Goal: Task Accomplishment & Management: Complete application form

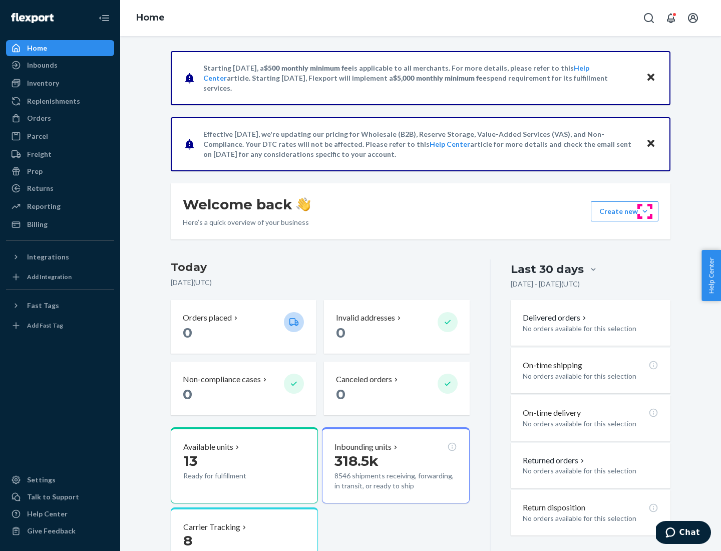
click at [645, 211] on button "Create new Create new inbound Create new order Create new product" at bounding box center [625, 211] width 68 height 20
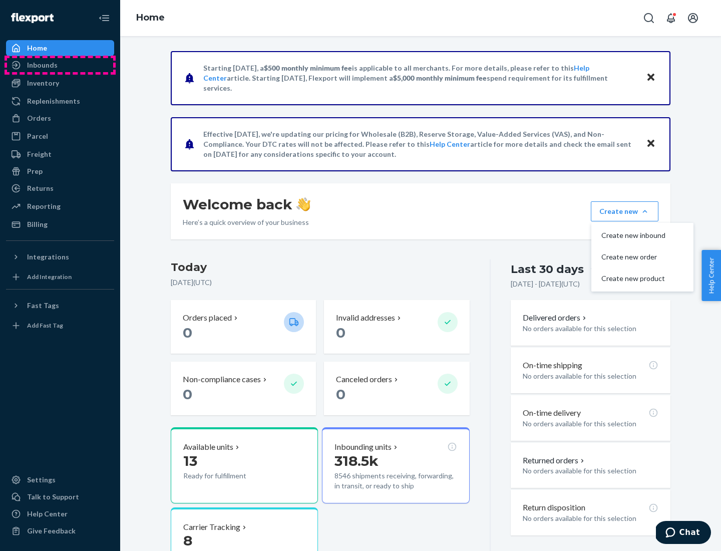
click at [60, 65] on div "Inbounds" at bounding box center [60, 65] width 106 height 14
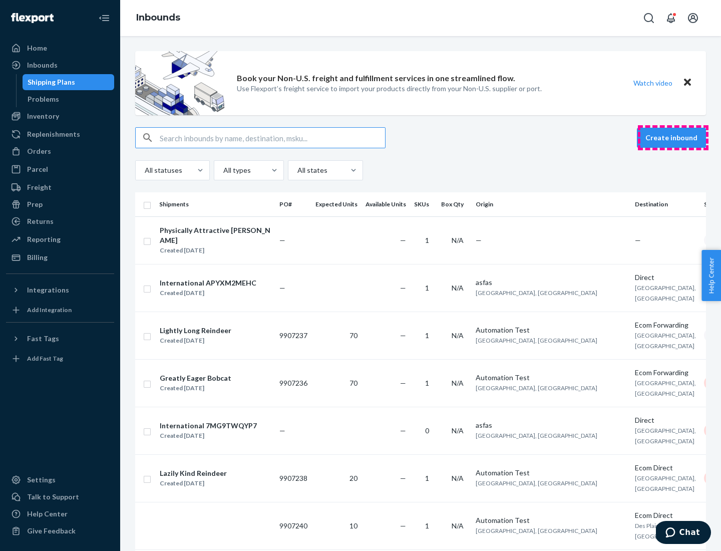
click at [673, 138] on button "Create inbound" at bounding box center [671, 138] width 69 height 20
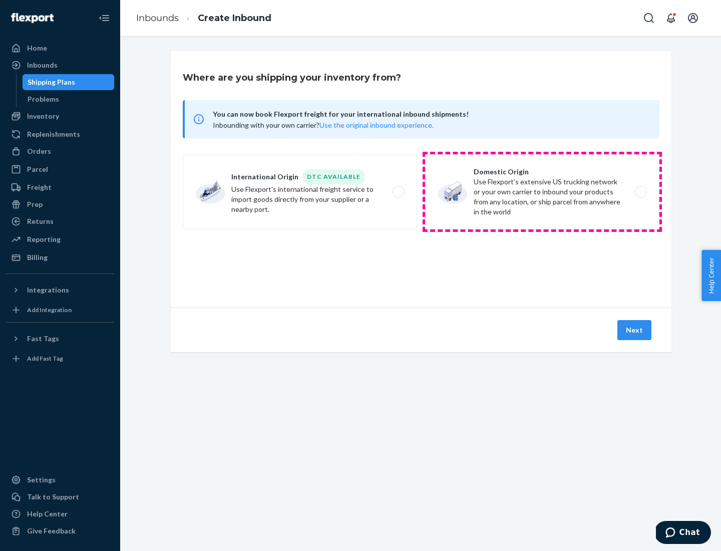
click at [542, 192] on label "Domestic Origin Use Flexport’s extensive US trucking network or your own carrie…" at bounding box center [542, 191] width 234 height 75
click at [640, 192] on input "Domestic Origin Use Flexport’s extensive US trucking network or your own carrie…" at bounding box center [643, 192] width 7 height 7
radio input "true"
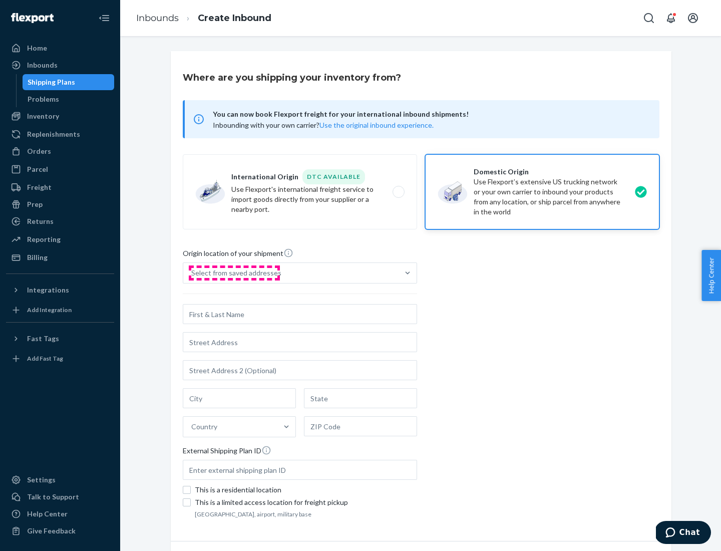
click at [234, 273] on div "Select from saved addresses" at bounding box center [236, 273] width 90 height 10
click at [192, 273] on input "Select from saved addresses" at bounding box center [191, 273] width 1 height 10
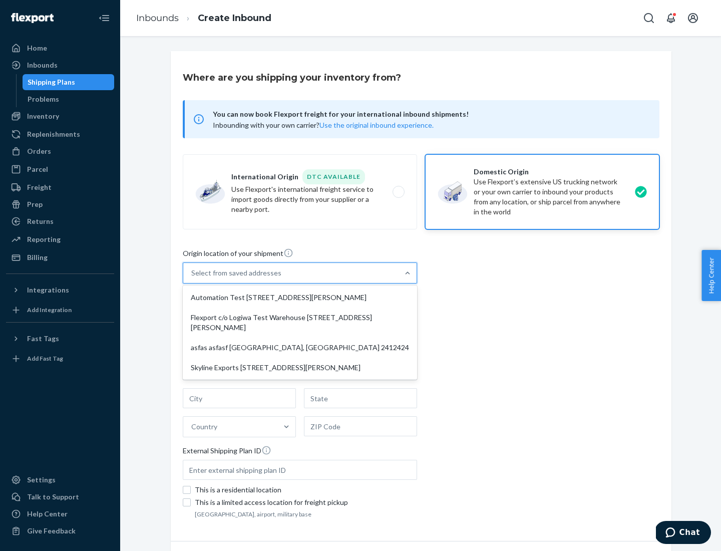
scroll to position [4, 0]
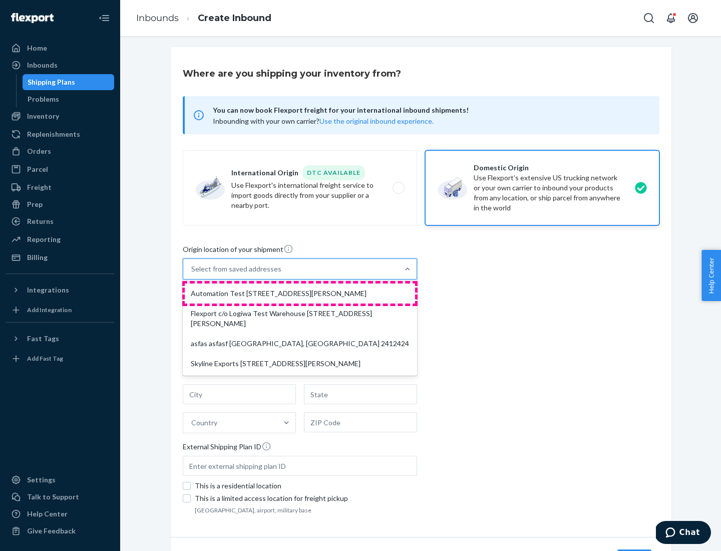
click at [300, 293] on div "Automation Test [STREET_ADDRESS][PERSON_NAME]" at bounding box center [300, 293] width 230 height 20
click at [192, 274] on input "option Automation Test [STREET_ADDRESS][PERSON_NAME] focused, 1 of 4. 4 results…" at bounding box center [191, 269] width 1 height 10
type input "Automation Test"
type input "9th Floor"
type input "[GEOGRAPHIC_DATA]"
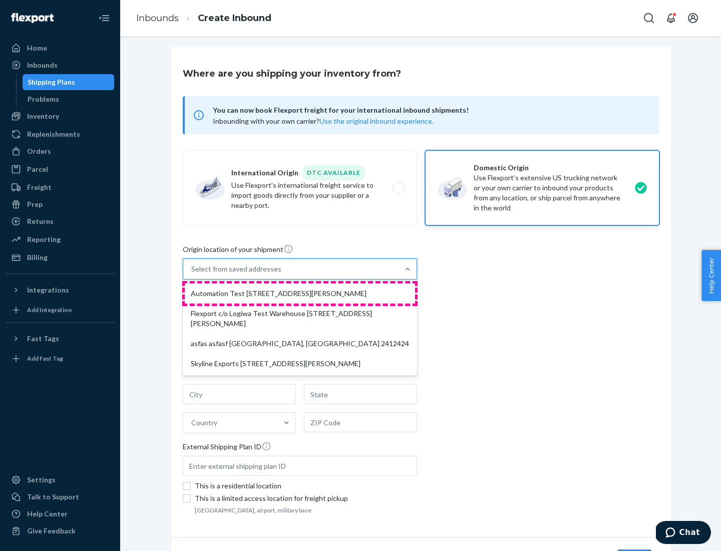
type input "CA"
type input "94104"
type input "[STREET_ADDRESS][PERSON_NAME]"
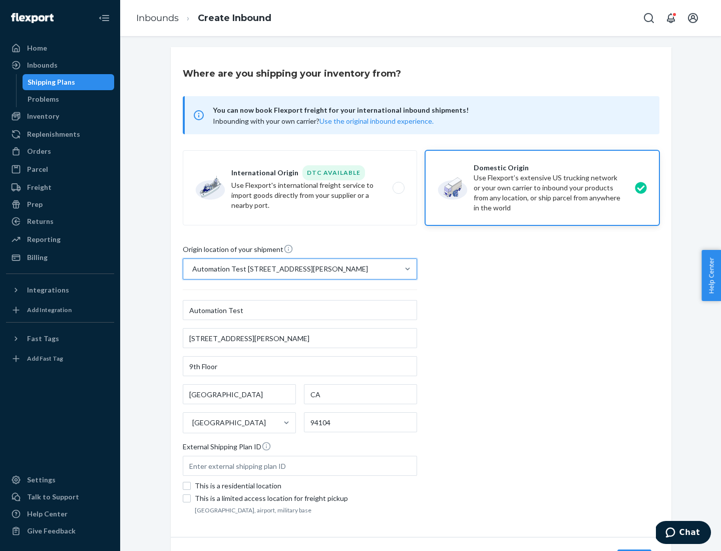
scroll to position [59, 0]
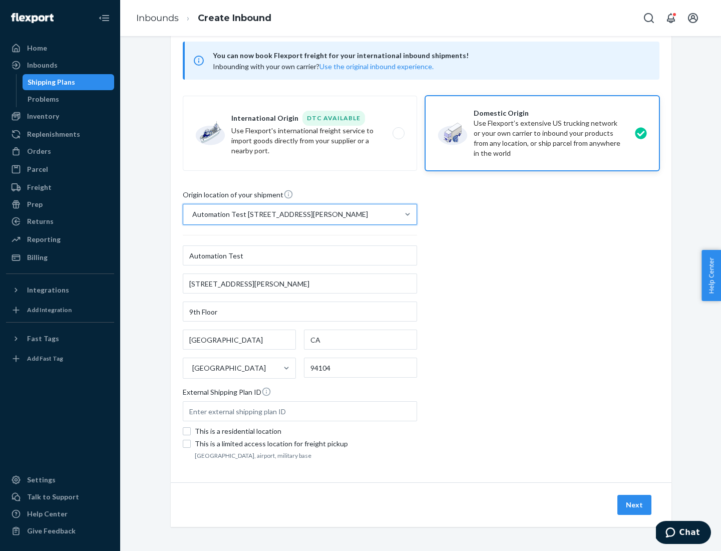
click at [635, 504] on button "Next" at bounding box center [634, 504] width 34 height 20
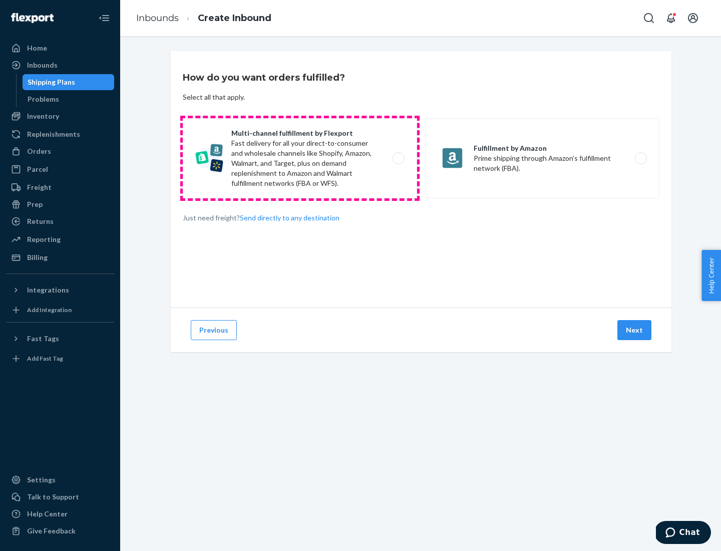
click at [300, 158] on label "Multi-channel fulfillment by Flexport Fast delivery for all your direct-to-cons…" at bounding box center [300, 158] width 234 height 80
click at [398, 158] on input "Multi-channel fulfillment by Flexport Fast delivery for all your direct-to-cons…" at bounding box center [401, 158] width 7 height 7
radio input "true"
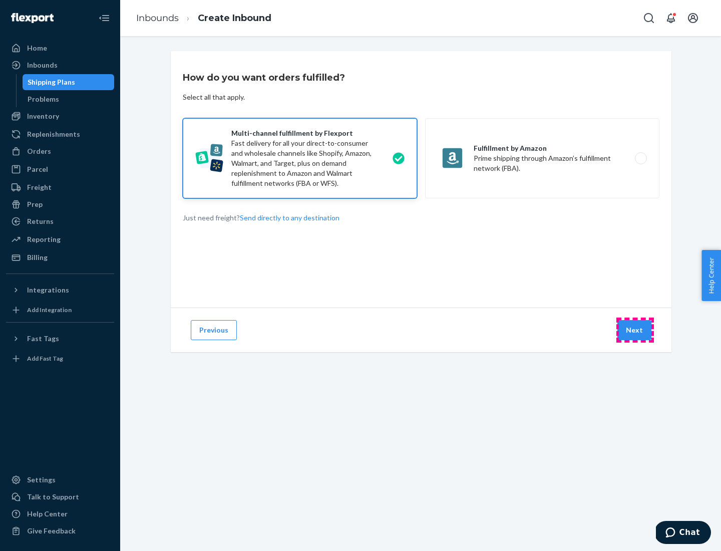
click at [635, 330] on button "Next" at bounding box center [634, 330] width 34 height 20
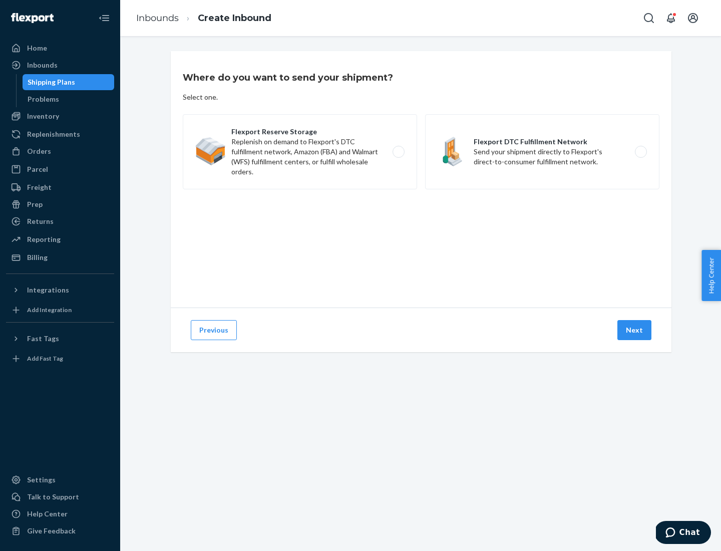
click at [542, 152] on label "Flexport DTC Fulfillment Network Send your shipment directly to Flexport's dire…" at bounding box center [542, 151] width 234 height 75
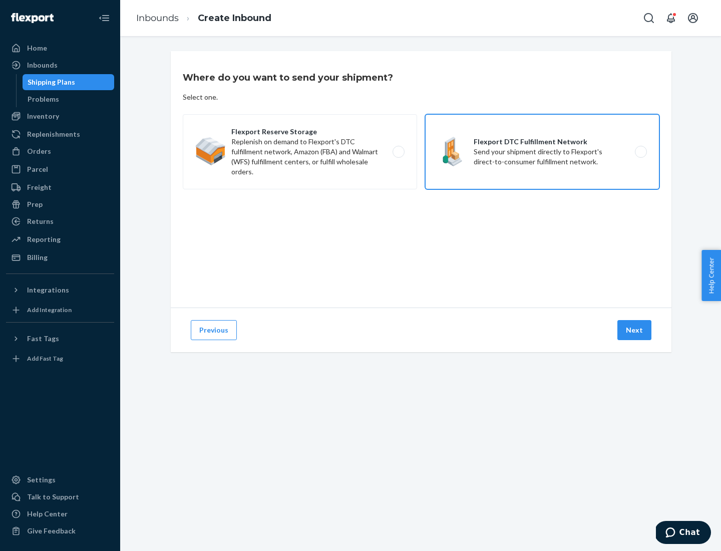
click at [640, 152] on input "Flexport DTC Fulfillment Network Send your shipment directly to Flexport's dire…" at bounding box center [643, 152] width 7 height 7
radio input "true"
click at [635, 330] on button "Next" at bounding box center [634, 330] width 34 height 20
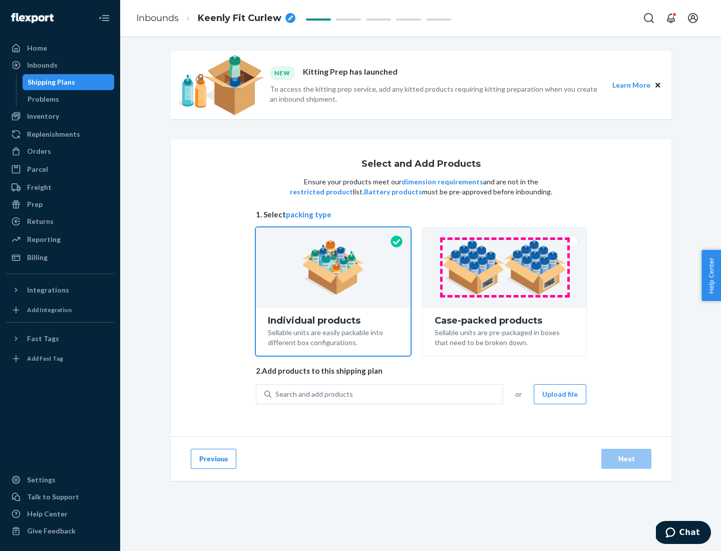
click at [504, 267] on img at bounding box center [504, 267] width 125 height 55
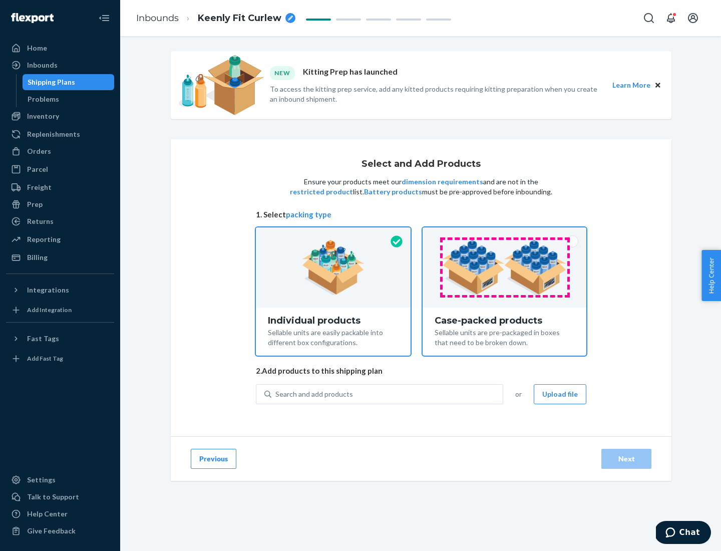
click at [504, 234] on input "Case-packed products Sellable units are pre-packaged in boxes that need to be b…" at bounding box center [504, 230] width 7 height 7
radio input "true"
radio input "false"
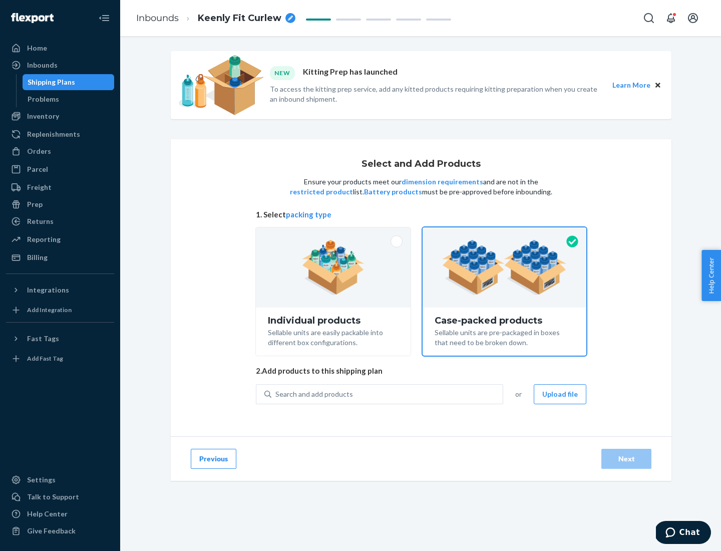
click at [387, 393] on div "Search and add products" at bounding box center [386, 394] width 231 height 18
click at [276, 393] on input "Search and add products" at bounding box center [275, 394] width 1 height 10
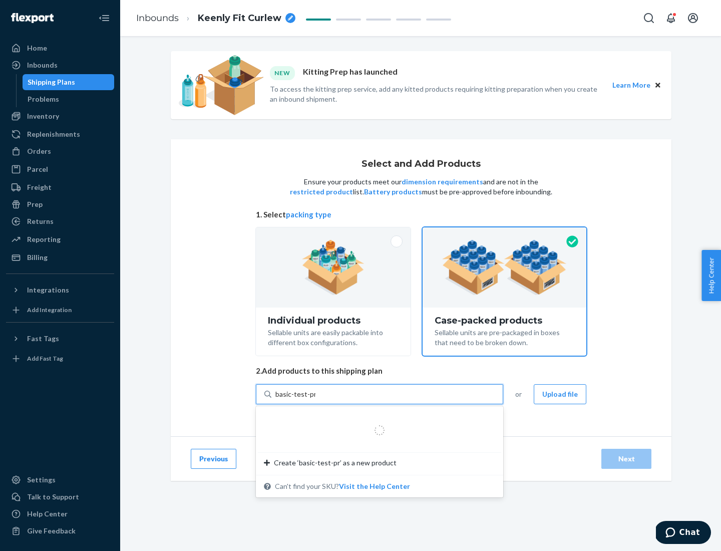
type input "basic-test-product-1"
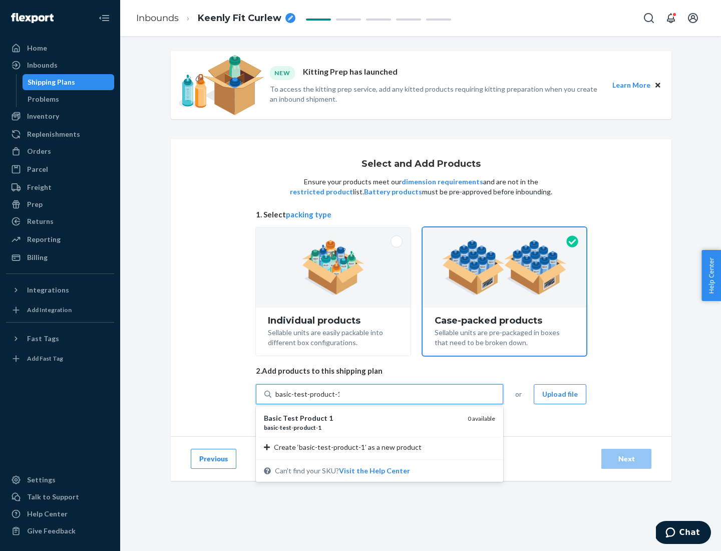
click at [362, 427] on div "basic - test - product - 1" at bounding box center [362, 427] width 196 height 9
click at [339, 399] on input "basic-test-product-1" at bounding box center [307, 394] width 64 height 10
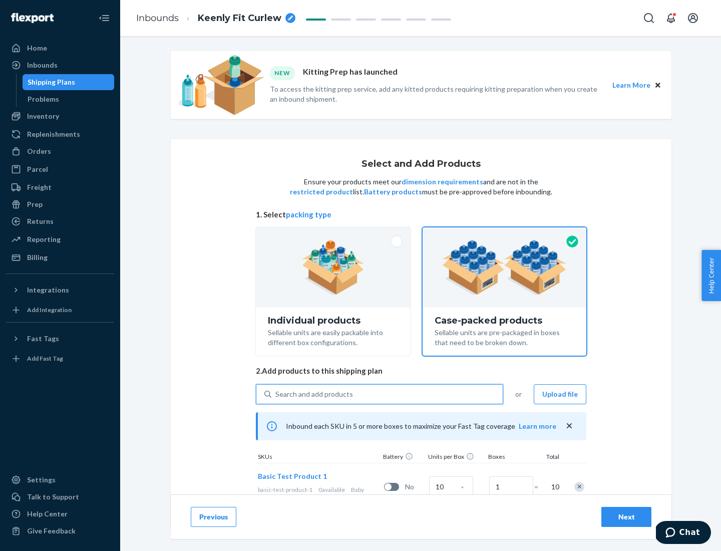
scroll to position [36, 0]
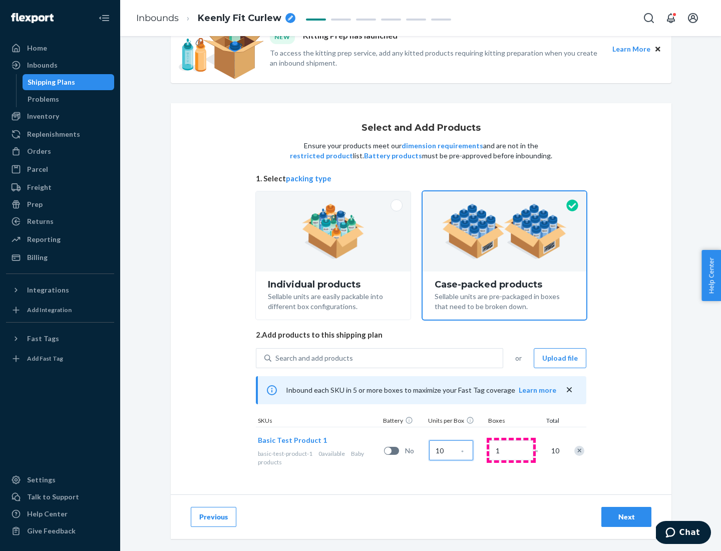
type input "10"
type input "7"
click at [626, 516] on div "Next" at bounding box center [626, 516] width 33 height 10
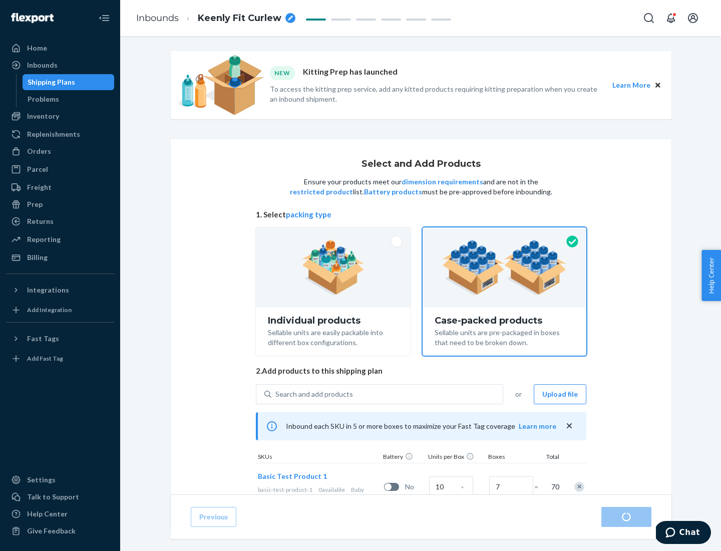
radio input "true"
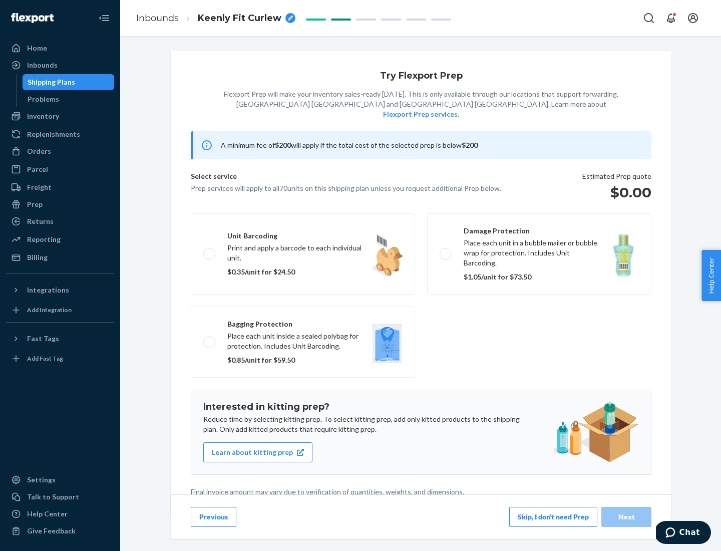
scroll to position [3, 0]
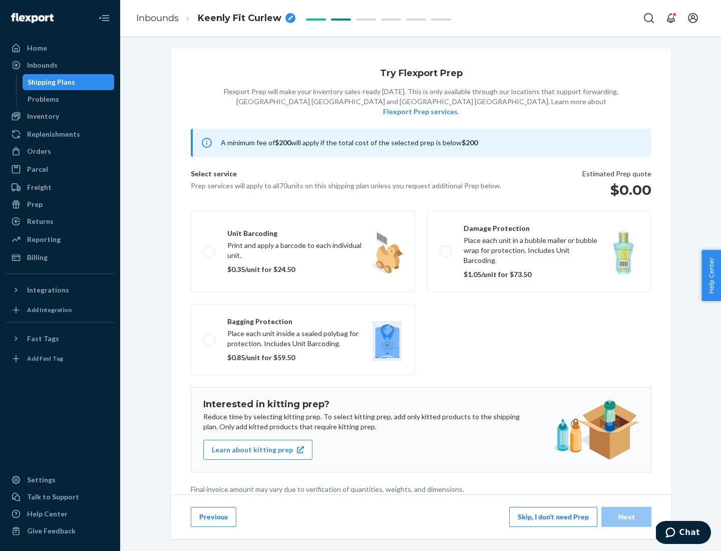
click at [303, 319] on label "Bagging protection Place each unit inside a sealed polybag for protection. Incl…" at bounding box center [303, 339] width 224 height 71
click at [210, 336] on input "Bagging protection Place each unit inside a sealed polybag for protection. Incl…" at bounding box center [206, 339] width 7 height 7
checkbox input "true"
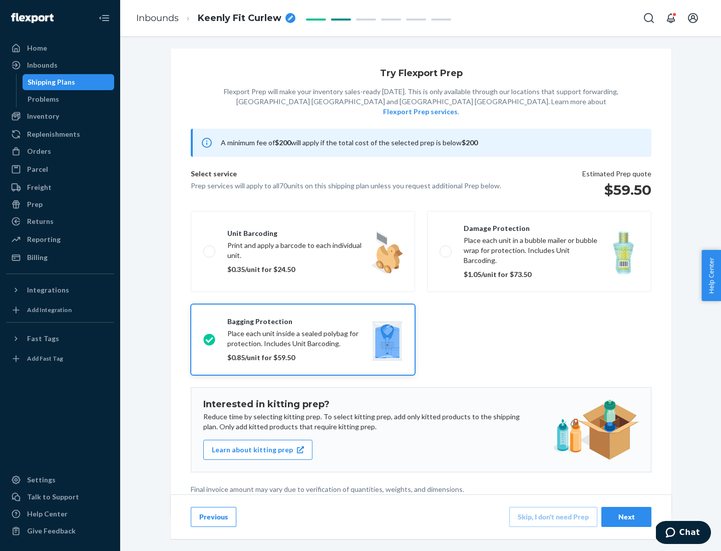
click at [626, 516] on div "Next" at bounding box center [626, 516] width 33 height 10
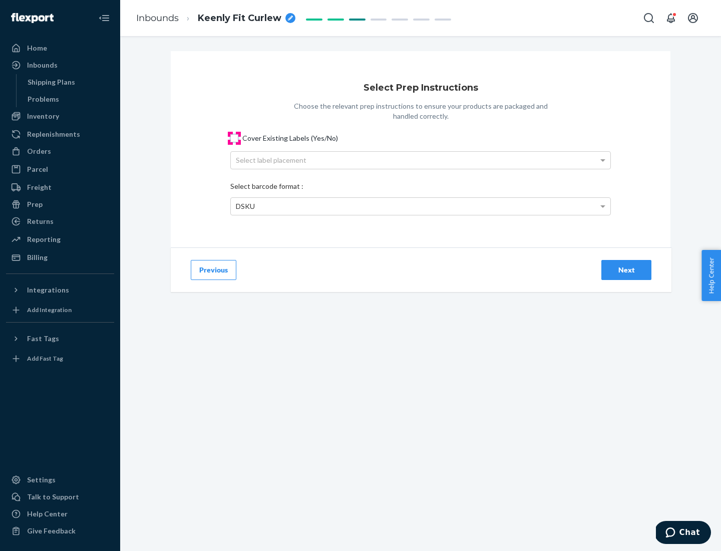
click at [234, 138] on input "Cover Existing Labels (Yes/No)" at bounding box center [234, 138] width 8 height 8
checkbox input "true"
click at [420, 160] on div "Select label placement" at bounding box center [420, 160] width 379 height 17
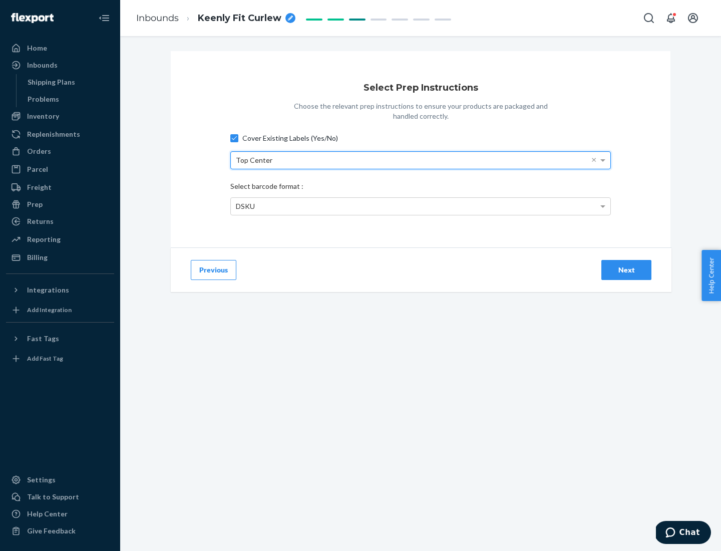
click at [420, 206] on div "DSKU" at bounding box center [420, 206] width 379 height 17
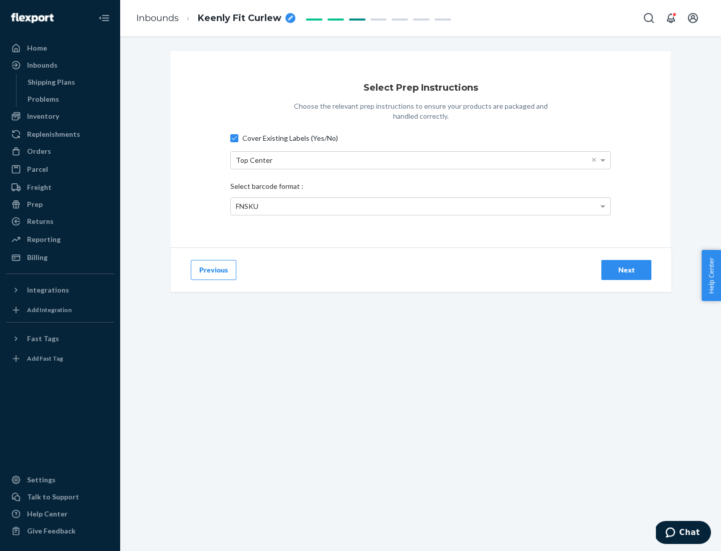
click at [626, 269] on div "Next" at bounding box center [626, 270] width 33 height 10
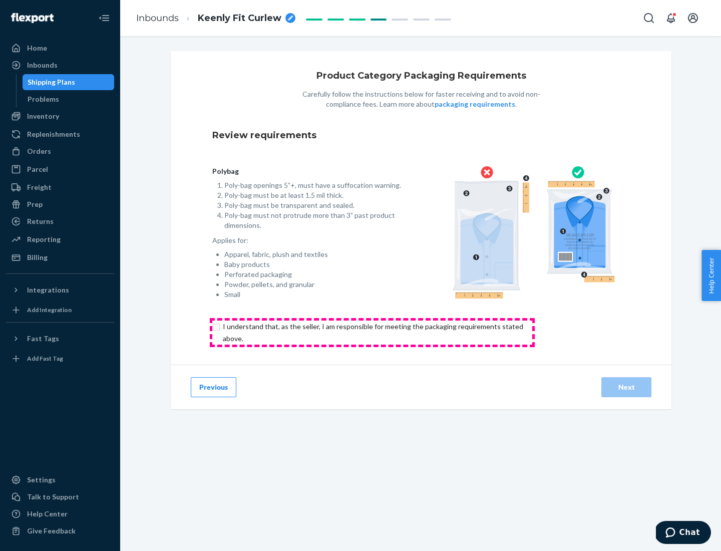
click at [372, 332] on input "checkbox" at bounding box center [378, 332] width 333 height 24
checkbox input "true"
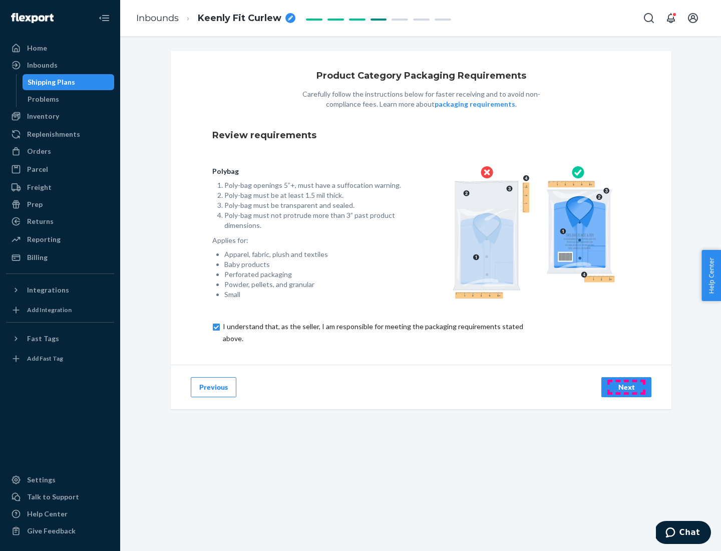
click at [626, 386] on div "Next" at bounding box center [626, 387] width 33 height 10
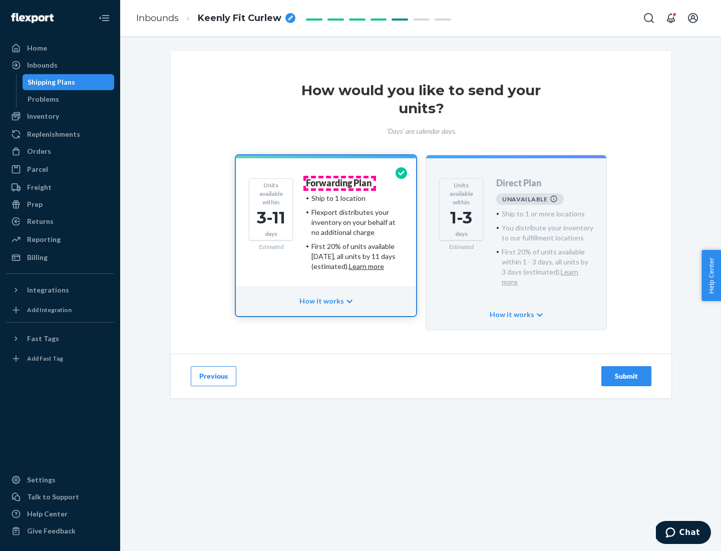
click at [339, 183] on h4 "Forwarding Plan" at bounding box center [339, 183] width 66 height 10
click at [626, 371] on div "Submit" at bounding box center [626, 376] width 33 height 10
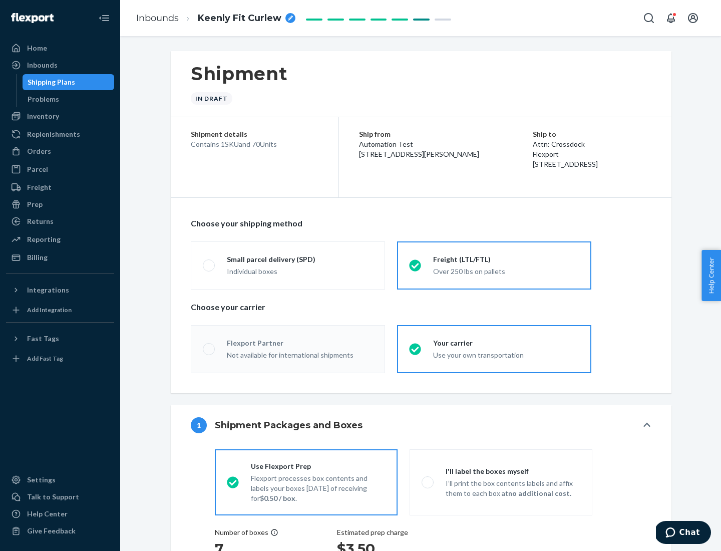
radio input "true"
radio input "false"
radio input "true"
radio input "false"
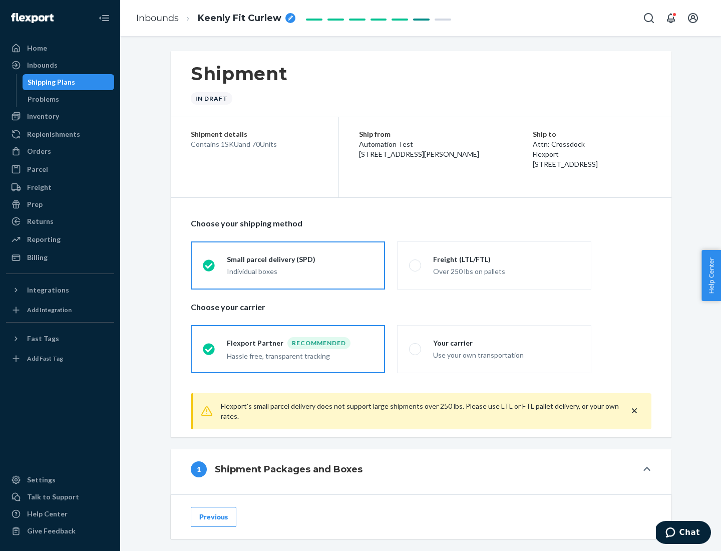
click at [494, 265] on div "Over 250 lbs on pallets" at bounding box center [506, 270] width 146 height 12
click at [415, 265] on input "Freight (LTL/FTL) Over 250 lbs on pallets" at bounding box center [412, 265] width 7 height 7
radio input "true"
radio input "false"
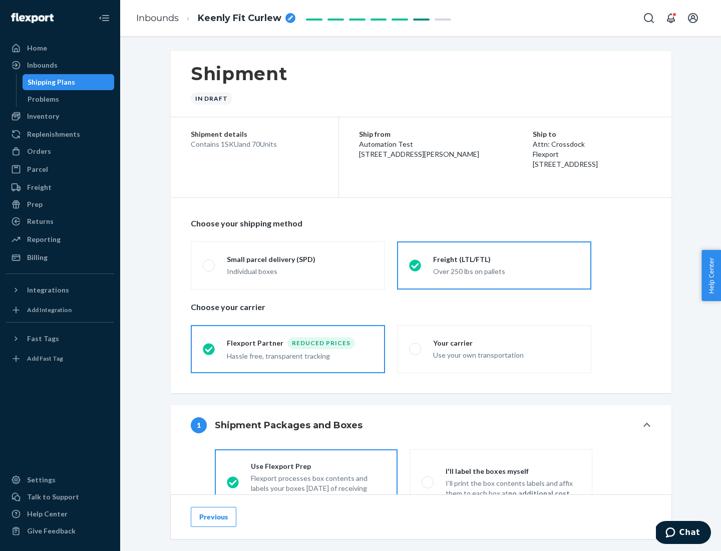
scroll to position [56, 0]
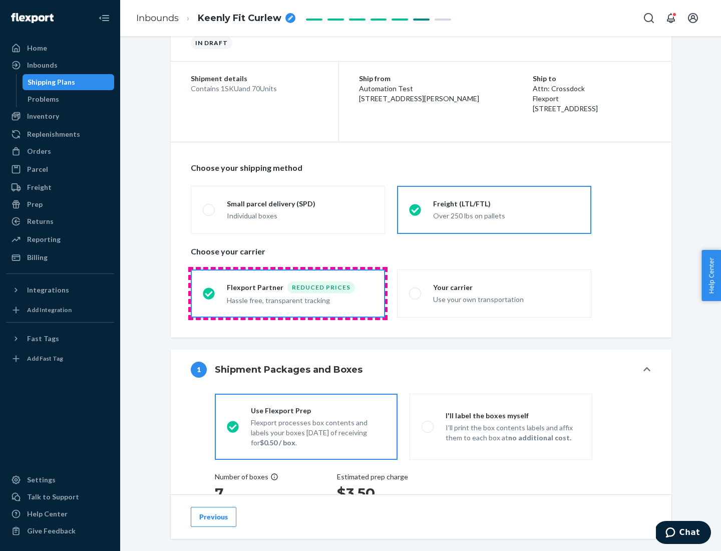
click at [288, 293] on div "Hassle free, transparent tracking" at bounding box center [300, 299] width 146 height 12
click at [209, 293] on input "Flexport Partner Reduced prices Hassle free, transparent tracking" at bounding box center [206, 293] width 7 height 7
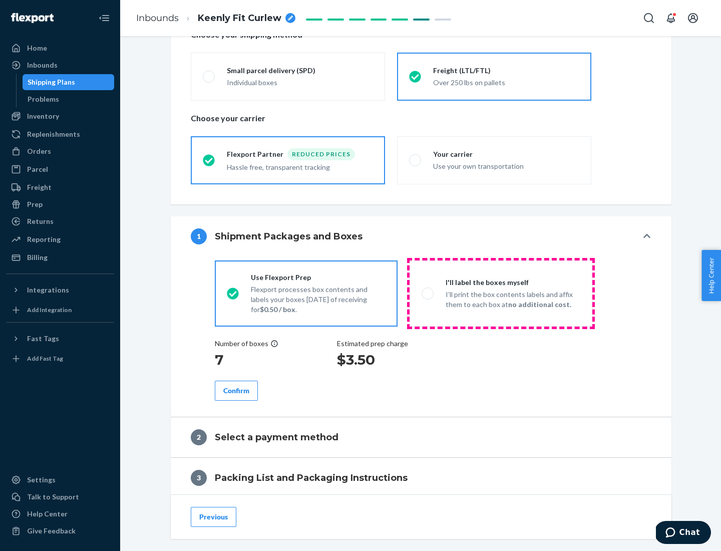
click at [500, 293] on p "I’ll print the box contents labels and affix them to each box at no additional …" at bounding box center [512, 299] width 135 height 20
click at [428, 293] on input "I'll label the boxes myself I’ll print the box contents labels and affix them t…" at bounding box center [424, 293] width 7 height 7
radio input "true"
radio input "false"
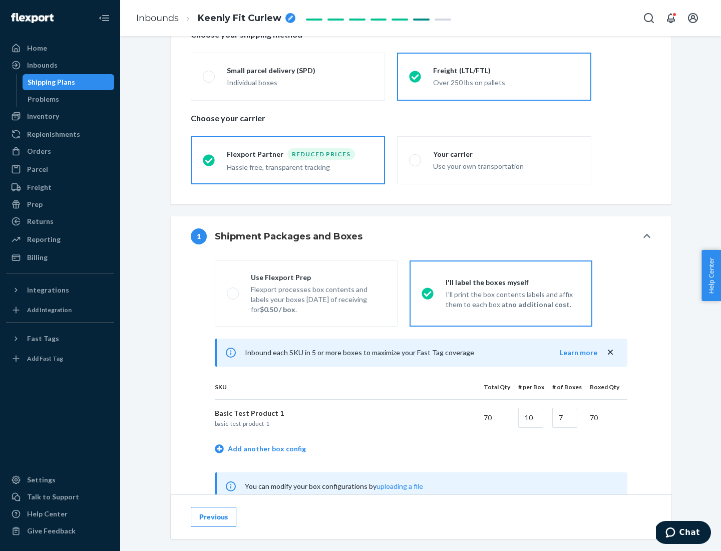
scroll to position [313, 0]
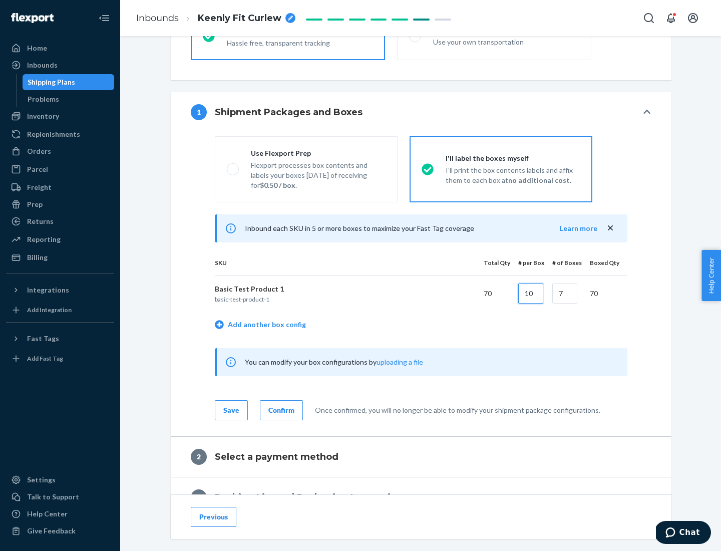
type input "10"
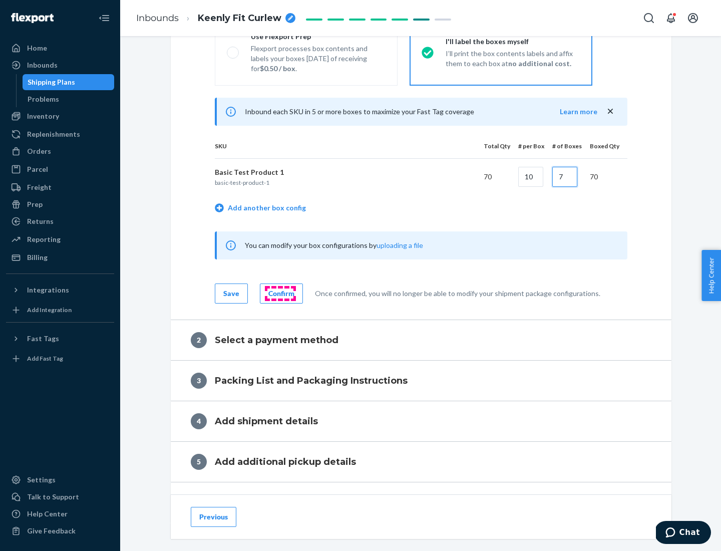
type input "7"
click at [280, 293] on div "Confirm" at bounding box center [281, 293] width 26 height 10
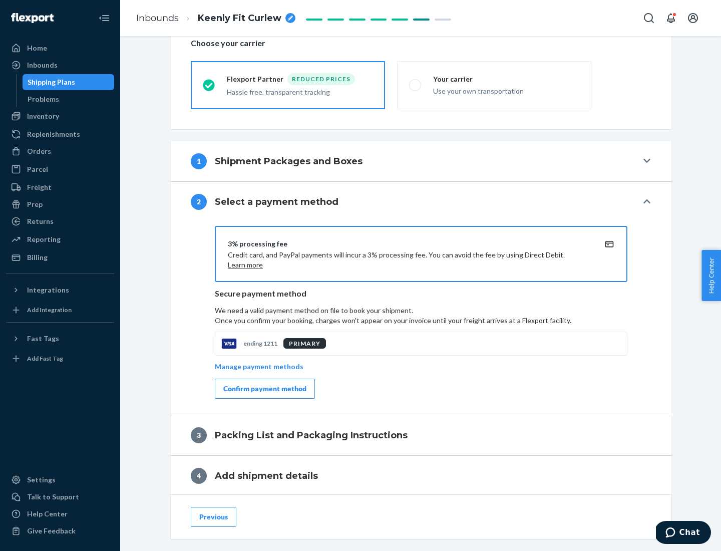
scroll to position [359, 0]
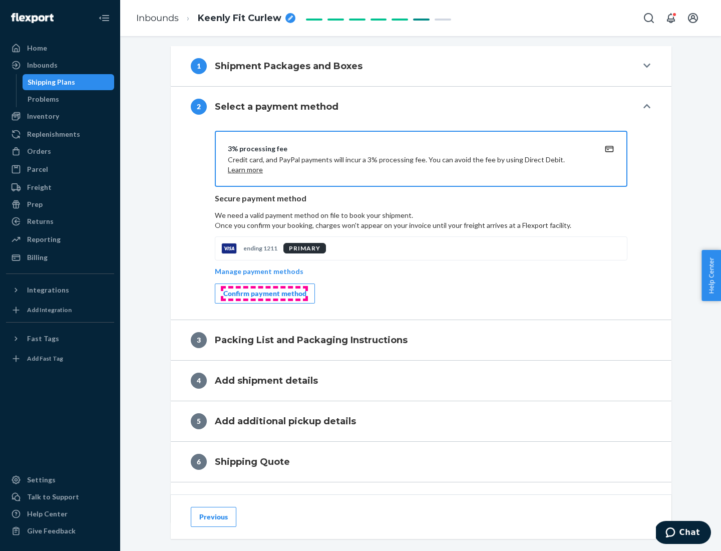
click at [264, 293] on div "Confirm payment method" at bounding box center [264, 293] width 83 height 10
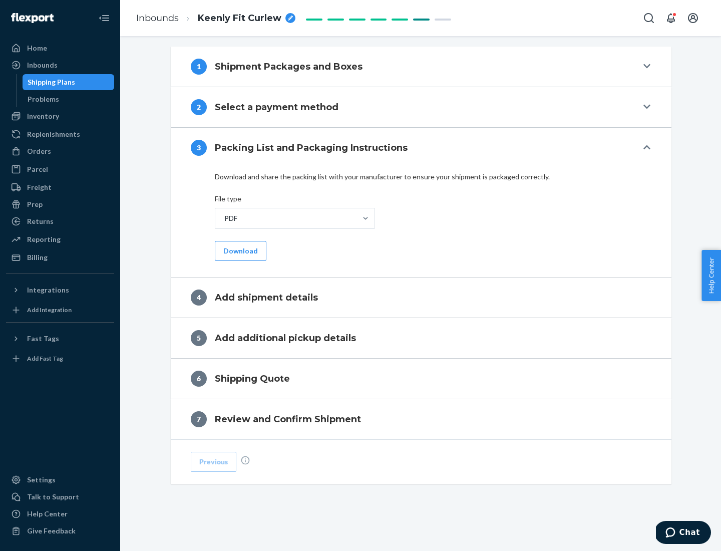
scroll to position [316, 0]
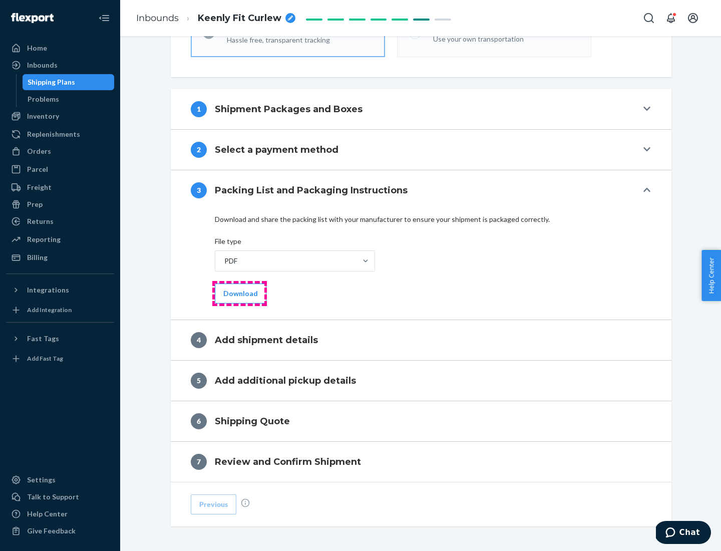
click at [239, 293] on button "Download" at bounding box center [241, 293] width 52 height 20
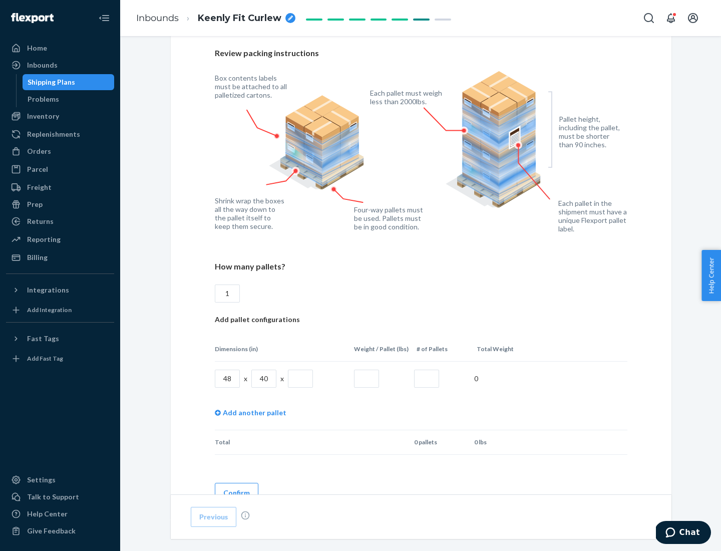
scroll to position [687, 0]
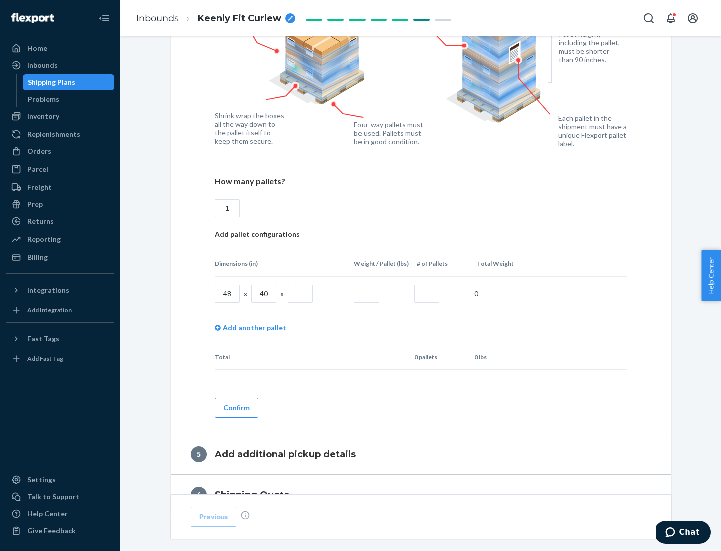
type input "1"
type input "40"
type input "200"
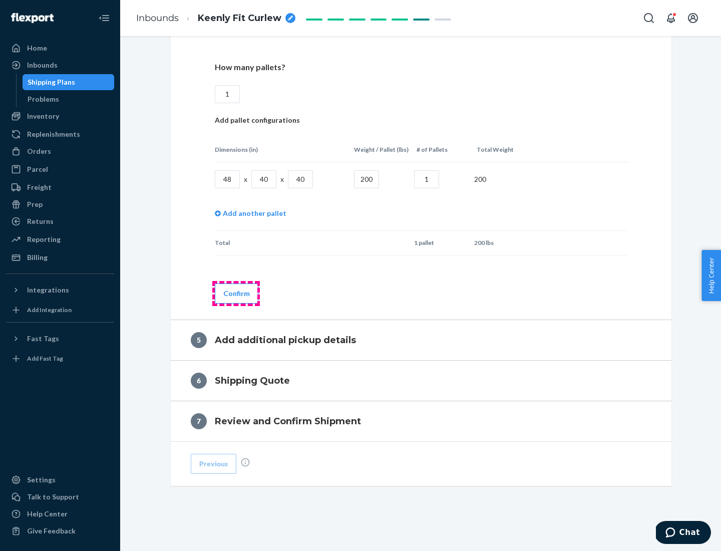
type input "1"
click at [236, 293] on button "Confirm" at bounding box center [237, 293] width 44 height 20
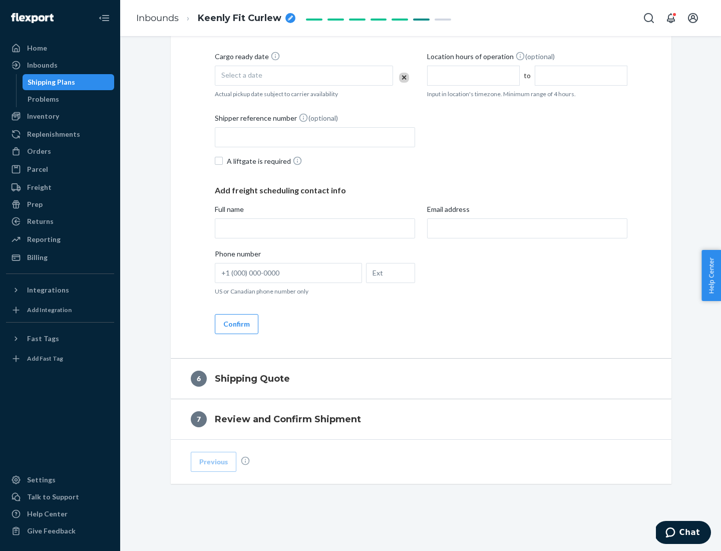
scroll to position [342, 0]
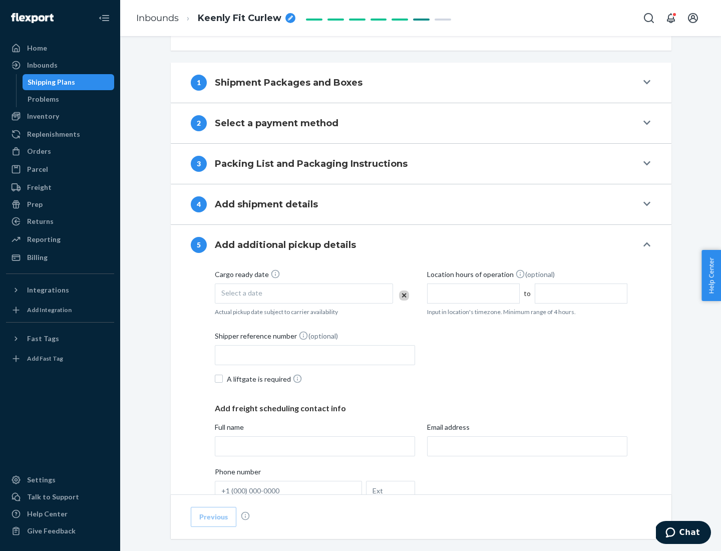
click at [304, 293] on div "Select a date" at bounding box center [304, 293] width 178 height 20
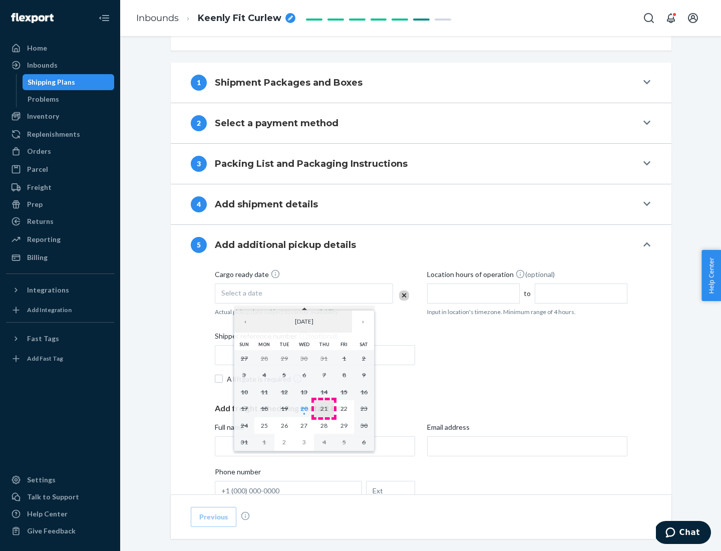
click at [324, 408] on abbr "21" at bounding box center [323, 408] width 7 height 8
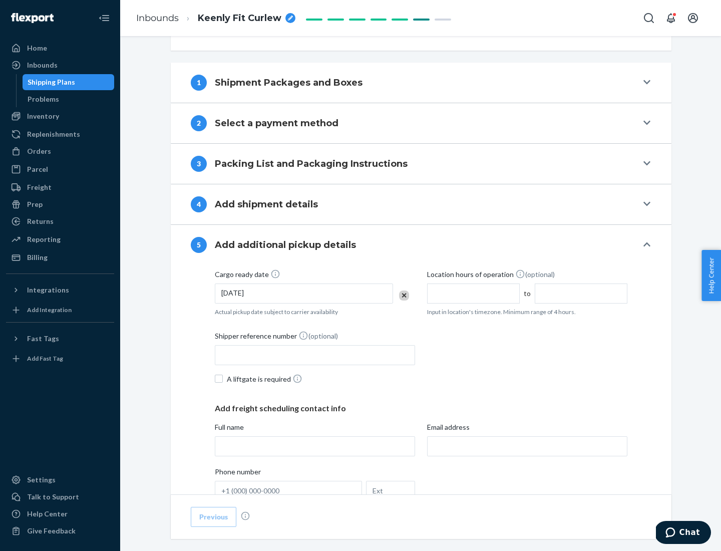
scroll to position [495, 0]
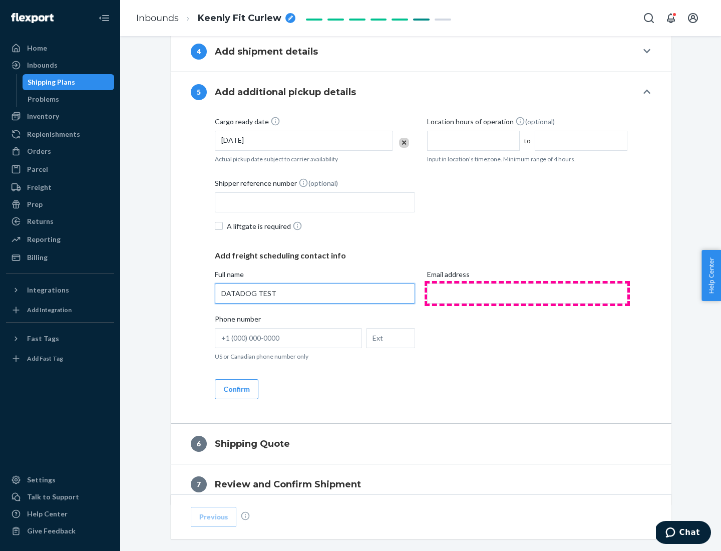
type input "DATADOG TEST"
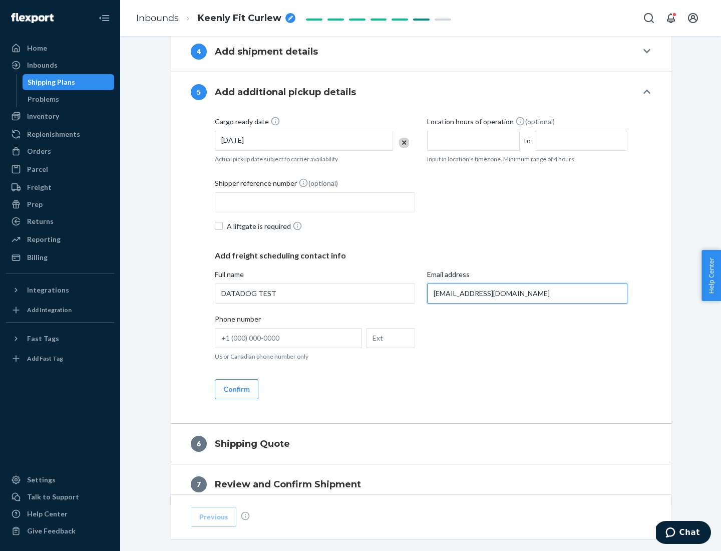
scroll to position [540, 0]
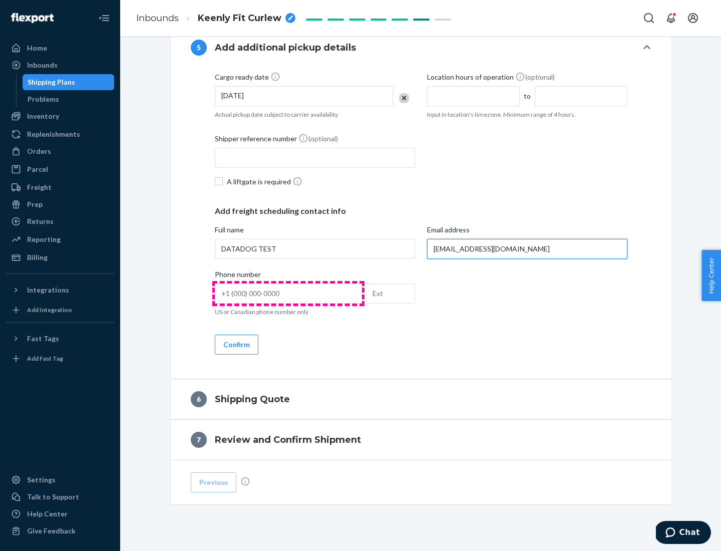
type input "[EMAIL_ADDRESS][DOMAIN_NAME]"
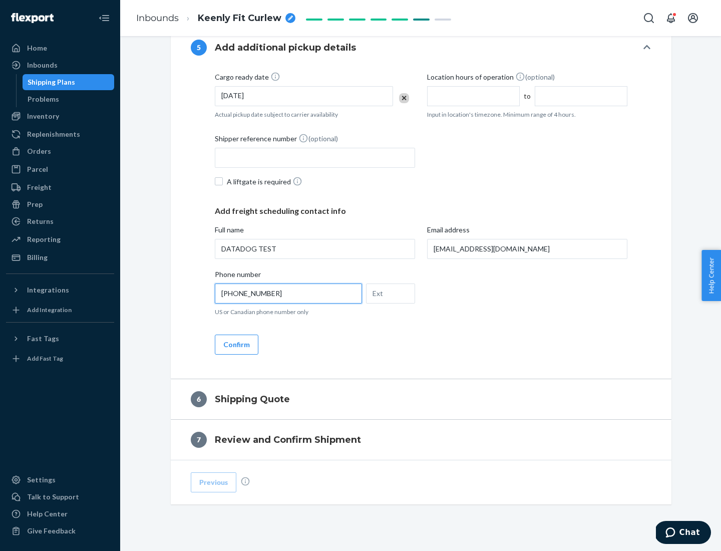
scroll to position [560, 0]
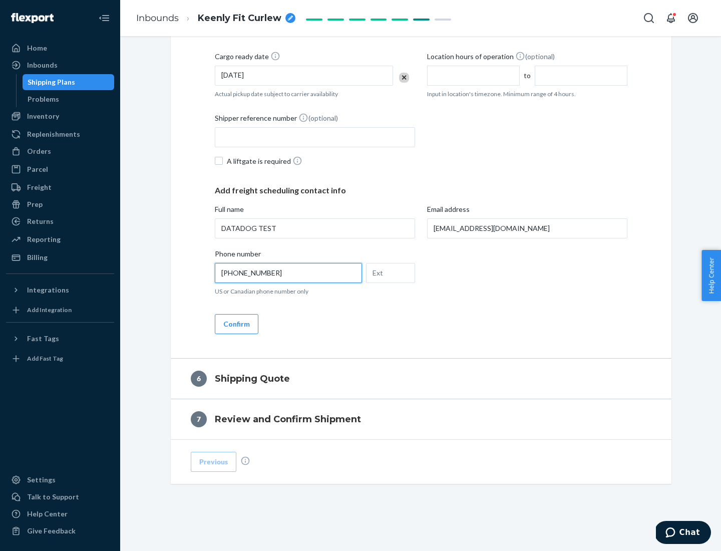
type input "[PHONE_NUMBER]"
click at [236, 323] on button "Confirm" at bounding box center [237, 324] width 44 height 20
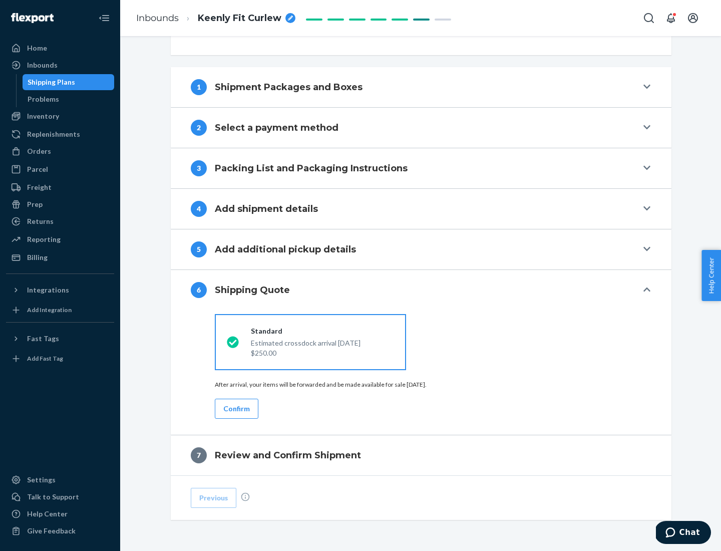
scroll to position [374, 0]
